Goal: Information Seeking & Learning: Find specific fact

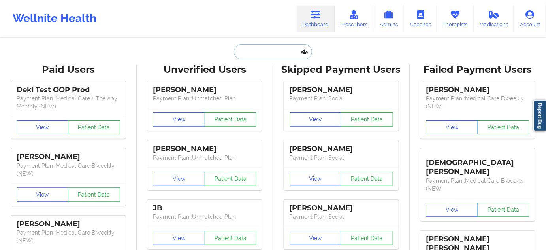
click at [280, 51] on input "text" at bounding box center [273, 51] width 78 height 15
paste input "[EMAIL_ADDRESS][DOMAIN_NAME]"
type input "[EMAIL_ADDRESS][DOMAIN_NAME]"
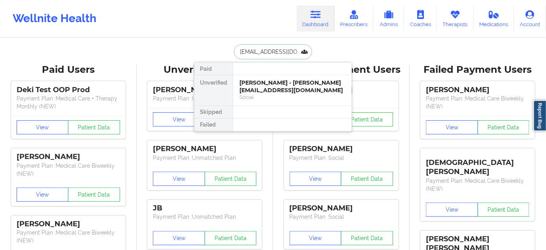
click at [264, 89] on div "[PERSON_NAME] - [PERSON_NAME][EMAIL_ADDRESS][DOMAIN_NAME]" at bounding box center [292, 86] width 106 height 15
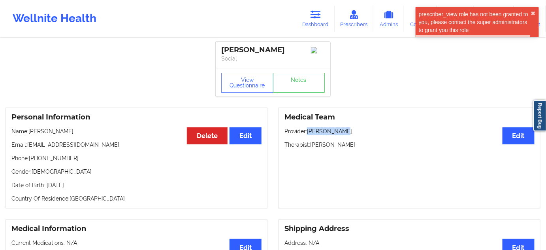
drag, startPoint x: 309, startPoint y: 132, endPoint x: 350, endPoint y: 133, distance: 41.5
click at [349, 133] on p "Provider: [PERSON_NAME]" at bounding box center [409, 131] width 250 height 8
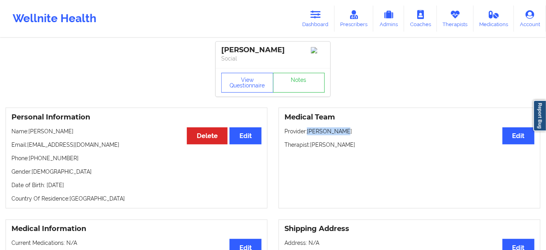
copy p "[PERSON_NAME]"
drag, startPoint x: 311, startPoint y: 146, endPoint x: 372, endPoint y: 146, distance: 60.8
click at [372, 146] on p "Therapist: [PERSON_NAME]" at bounding box center [409, 145] width 250 height 8
copy p "[PERSON_NAME]"
drag, startPoint x: 271, startPoint y: 48, endPoint x: 217, endPoint y: 47, distance: 54.5
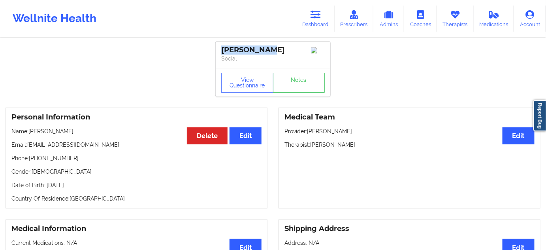
click at [217, 47] on div "[PERSON_NAME] Social" at bounding box center [273, 54] width 115 height 26
copy div "[PERSON_NAME]"
click at [312, 22] on link "Dashboard" at bounding box center [316, 19] width 38 height 26
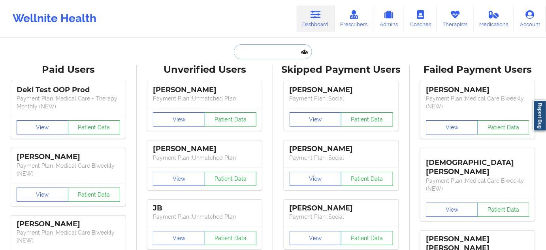
click at [273, 55] on input "text" at bounding box center [273, 51] width 78 height 15
paste input "[PERSON_NAME][EMAIL_ADDRESS][DATE][DOMAIN_NAME]"
type input "[PERSON_NAME][EMAIL_ADDRESS][DATE][DOMAIN_NAME]"
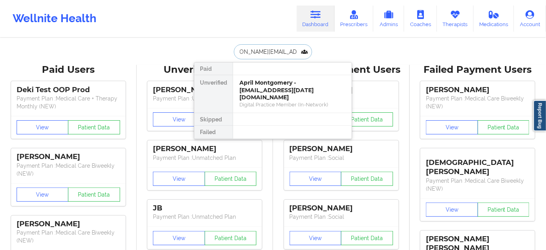
click at [266, 87] on div "April Montgomery - [EMAIL_ADDRESS][DATE][DOMAIN_NAME]" at bounding box center [292, 90] width 106 height 22
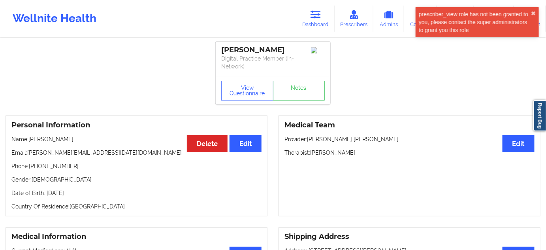
drag, startPoint x: 292, startPoint y: 51, endPoint x: 210, endPoint y: 52, distance: 81.4
copy div "[PERSON_NAME]"
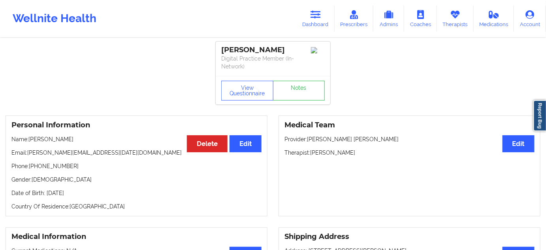
drag, startPoint x: 310, startPoint y: 152, endPoint x: 369, endPoint y: 152, distance: 58.5
click at [369, 152] on p "Therapist: [PERSON_NAME]" at bounding box center [409, 153] width 250 height 8
copy p "[PERSON_NAME]"
click at [253, 95] on button "View Questionnaire" at bounding box center [247, 91] width 52 height 20
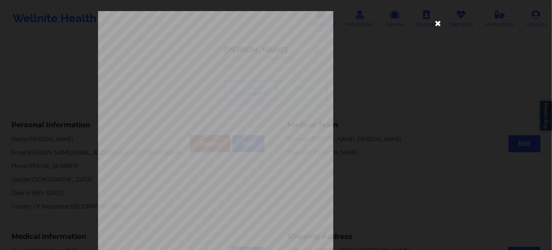
click at [436, 25] on icon at bounding box center [437, 23] width 13 height 13
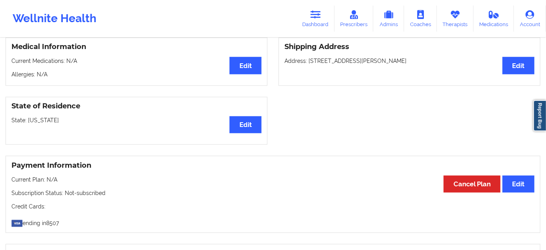
scroll to position [192, 0]
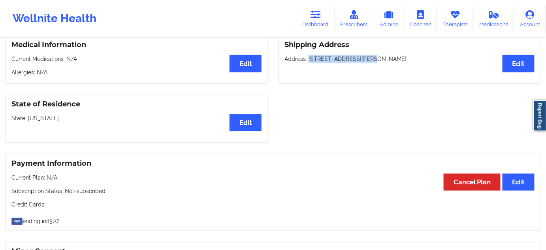
drag, startPoint x: 308, startPoint y: 58, endPoint x: 362, endPoint y: 58, distance: 54.5
click at [362, 58] on p "Address: [STREET_ADDRESS][PERSON_NAME]" at bounding box center [409, 59] width 250 height 8
copy p "[STREET_ADDRESS][PERSON_NAME]"
click at [371, 57] on p "Address: [STREET_ADDRESS][PERSON_NAME]" at bounding box center [409, 59] width 250 height 8
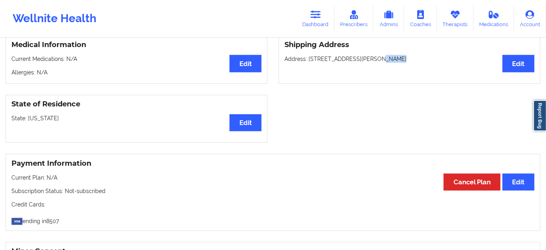
copy p "Elkton"
click at [399, 61] on p "Address: [STREET_ADDRESS][PERSON_NAME]" at bounding box center [409, 59] width 250 height 8
copy p "21921"
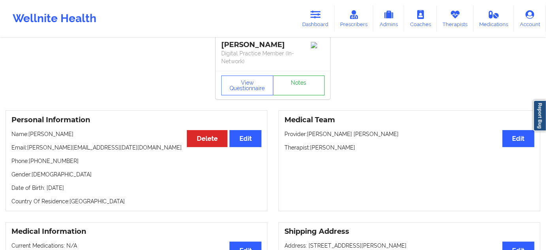
scroll to position [0, 0]
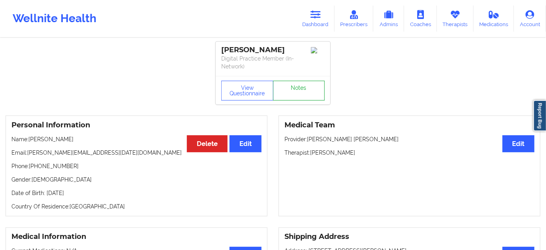
click at [311, 87] on link "Notes" at bounding box center [299, 91] width 52 height 20
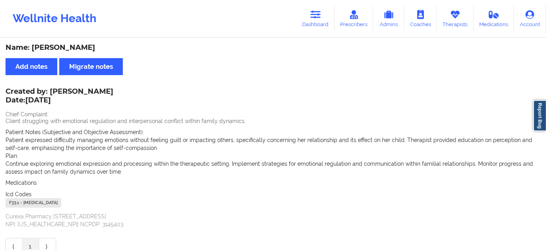
click at [15, 203] on div "F33.1 - [MEDICAL_DATA]" at bounding box center [34, 202] width 56 height 9
copy div "F33.1"
